Goal: Task Accomplishment & Management: Manage account settings

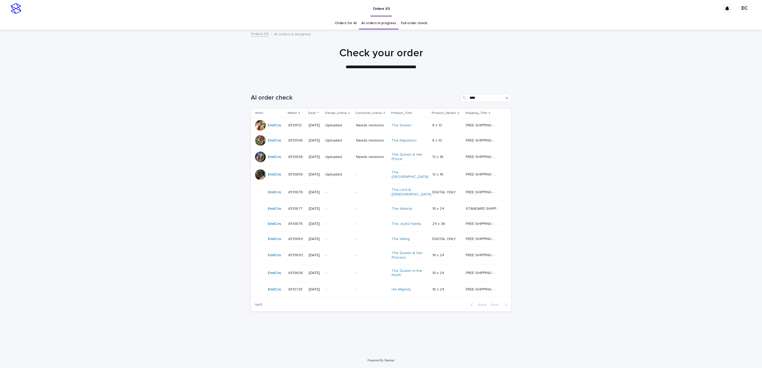
click at [372, 190] on p "-" at bounding box center [371, 192] width 31 height 5
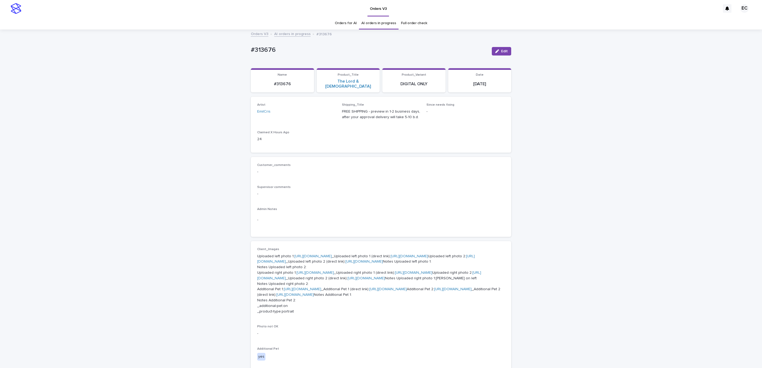
click at [504, 50] on span "Edit" at bounding box center [504, 51] width 7 height 4
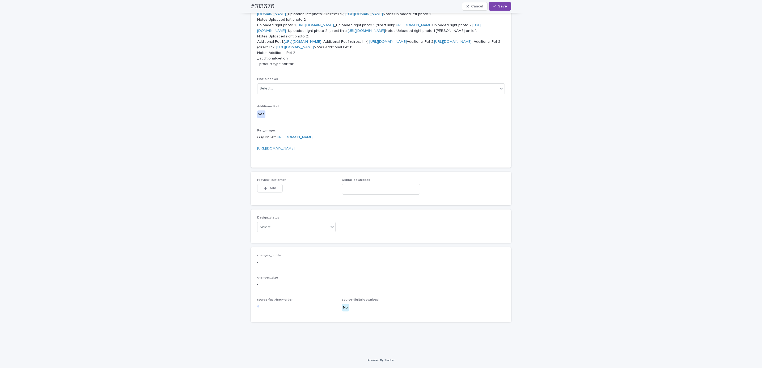
scroll to position [524, 0]
click at [274, 190] on button "Add" at bounding box center [270, 188] width 26 height 9
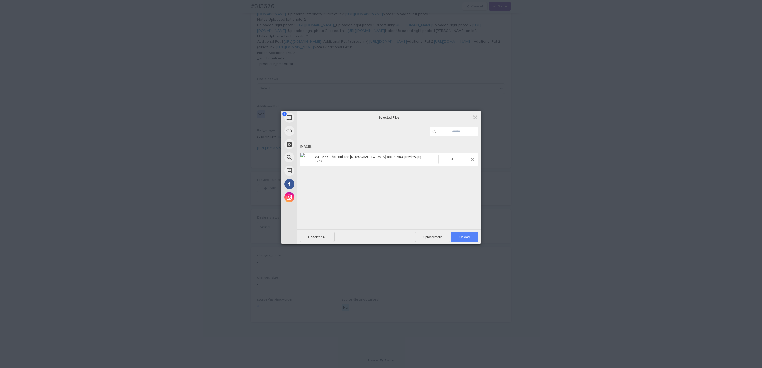
click at [466, 239] on span "Upload 1" at bounding box center [464, 237] width 27 height 10
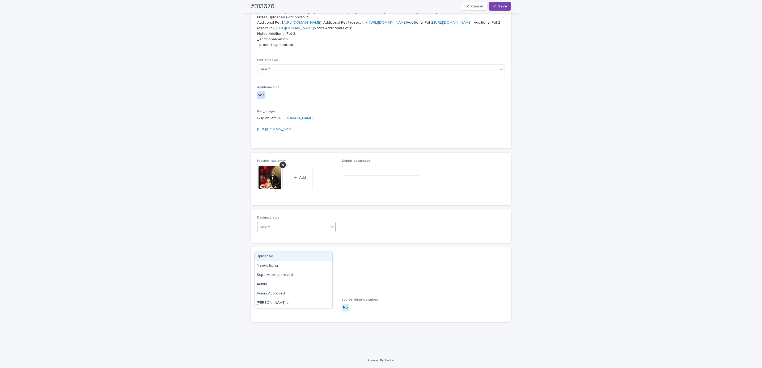
click at [306, 257] on div "Uploaded" at bounding box center [293, 256] width 78 height 9
click at [241, 8] on div "#313676 Cancel Save" at bounding box center [381, 6] width 286 height 13
click at [274, 7] on div "#313676 Cancel Save" at bounding box center [381, 6] width 260 height 13
copy h2 "#313676"
click at [375, 176] on input at bounding box center [381, 170] width 78 height 11
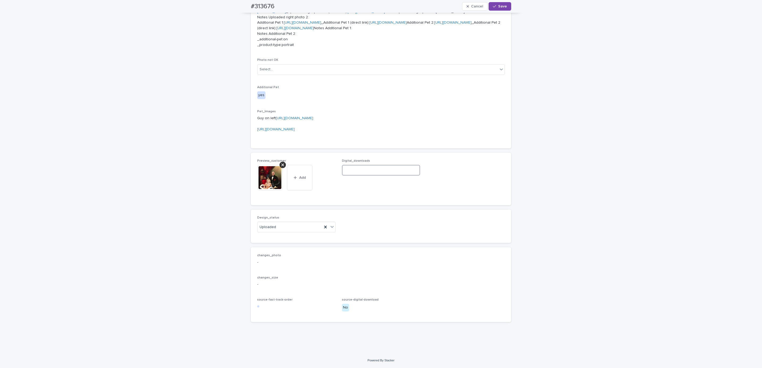
paste input "**********"
type input "**********"
click at [493, 7] on icon "button" at bounding box center [494, 7] width 3 height 4
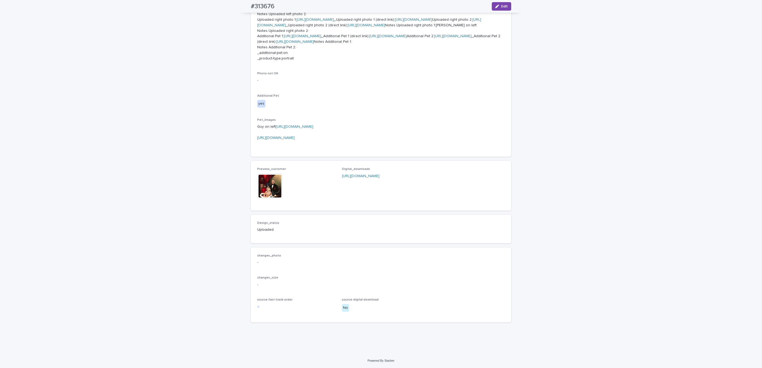
click at [141, 124] on div "Loading... Saving… Loading... Saving… #313676 Edit #313676 Edit Sorry, there wa…" at bounding box center [381, 65] width 762 height 576
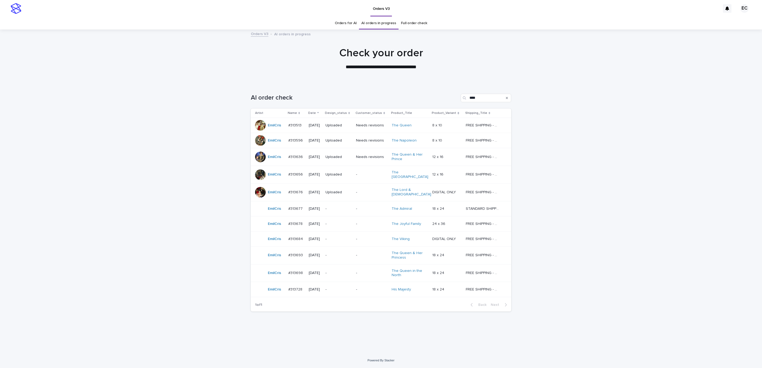
click at [197, 200] on div "Loading... Saving… Loading... Saving… AI order check **** Artist Name Date Desi…" at bounding box center [381, 218] width 762 height 270
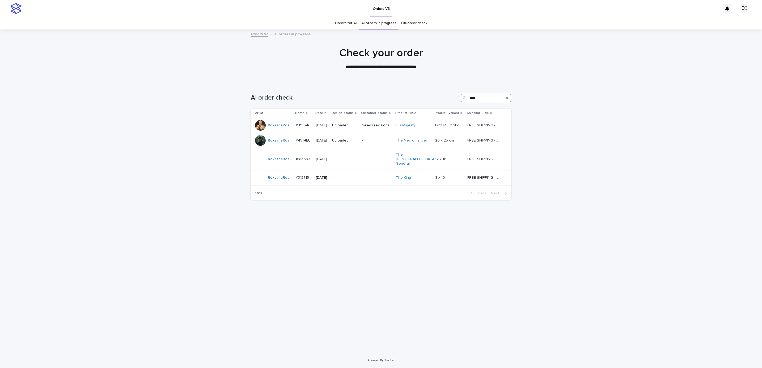
type input "****"
click at [507, 98] on icon "Search" at bounding box center [507, 98] width 2 height 2
click at [275, 59] on h1 "Check your order" at bounding box center [381, 53] width 260 height 13
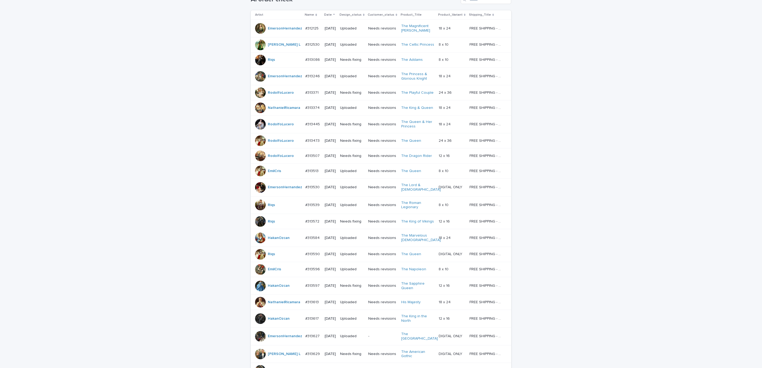
scroll to position [159, 0]
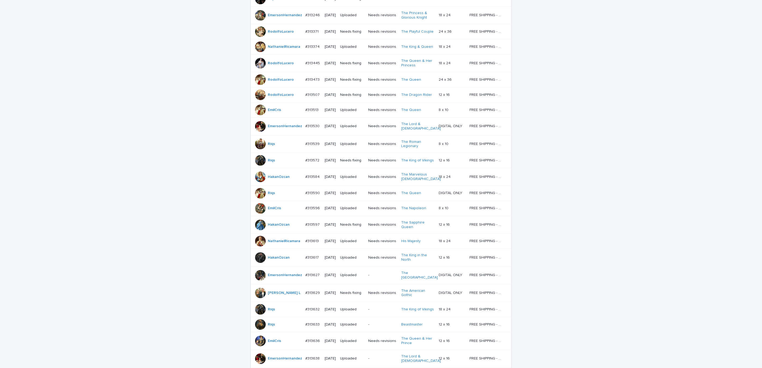
click at [630, 155] on div "Loading... Saving… Loading... Saving… AI order check Artist Name Date Design_st…" at bounding box center [381, 209] width 762 height 570
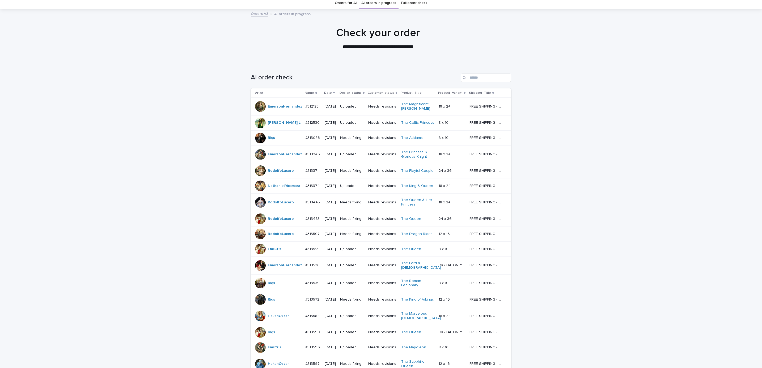
scroll to position [0, 0]
